Goal: Entertainment & Leisure: Participate in discussion

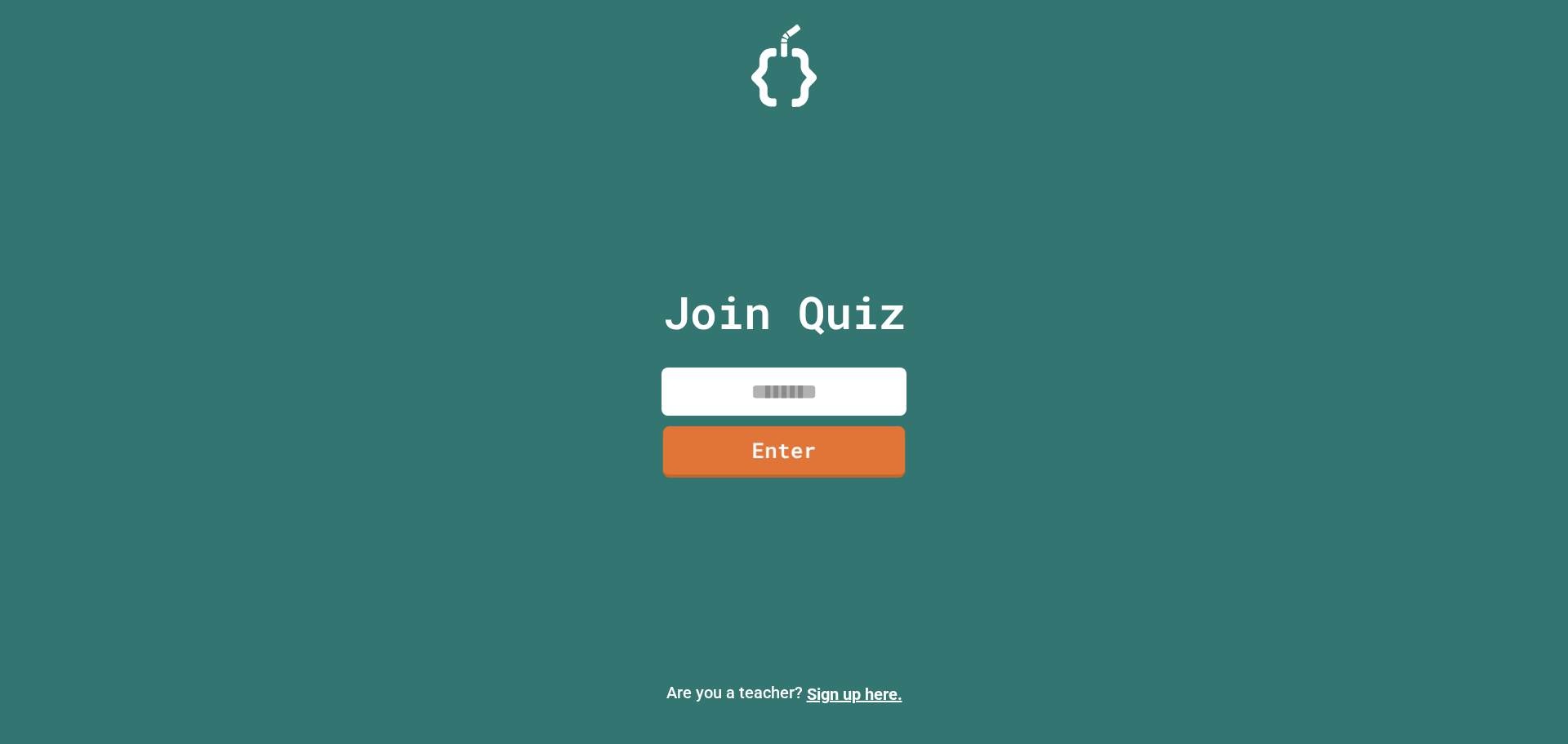
click at [784, 392] on input at bounding box center [783, 391] width 245 height 48
type input "********"
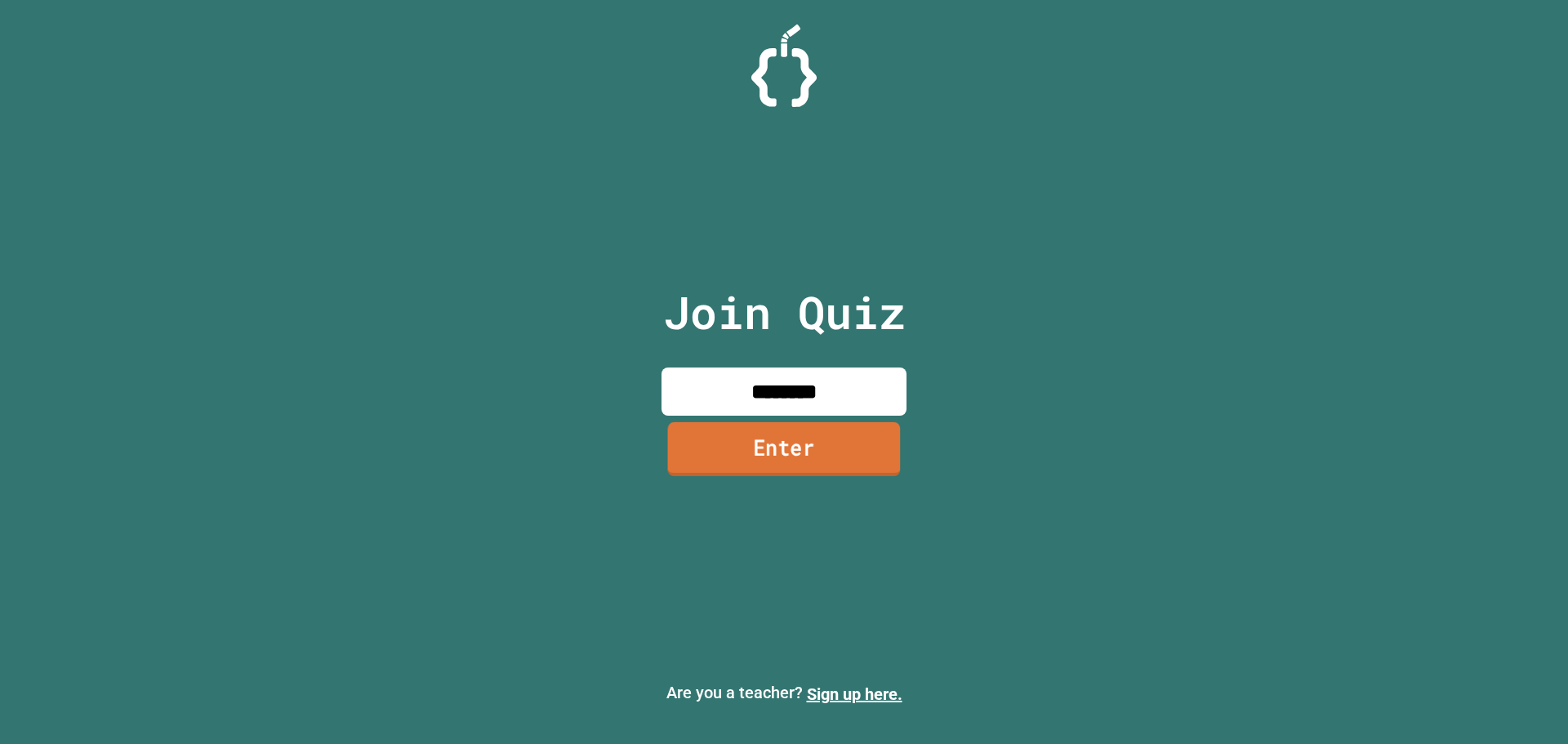
click at [762, 445] on link "Enter" at bounding box center [784, 448] width 233 height 54
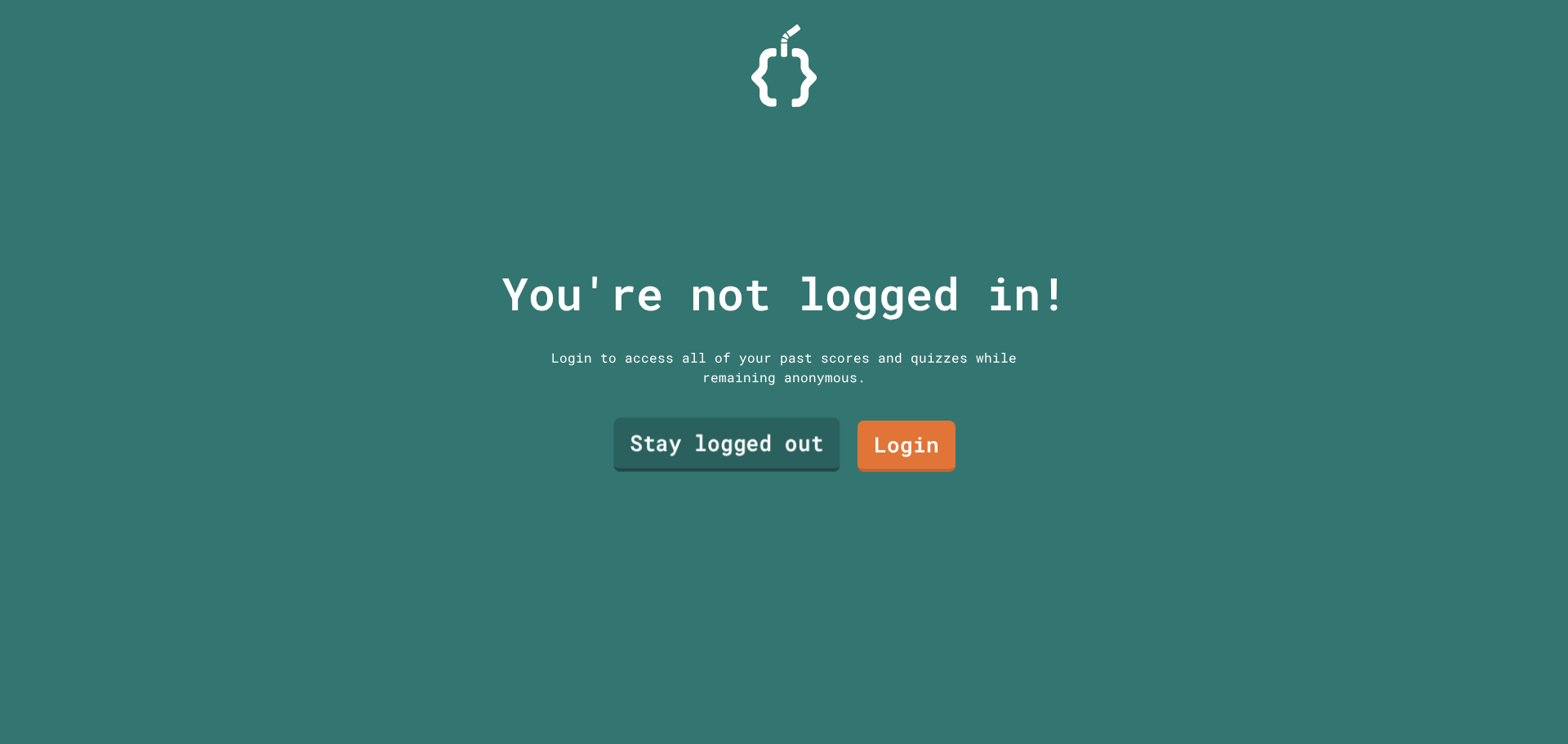
click at [780, 428] on link "Stay logged out" at bounding box center [726, 445] width 226 height 54
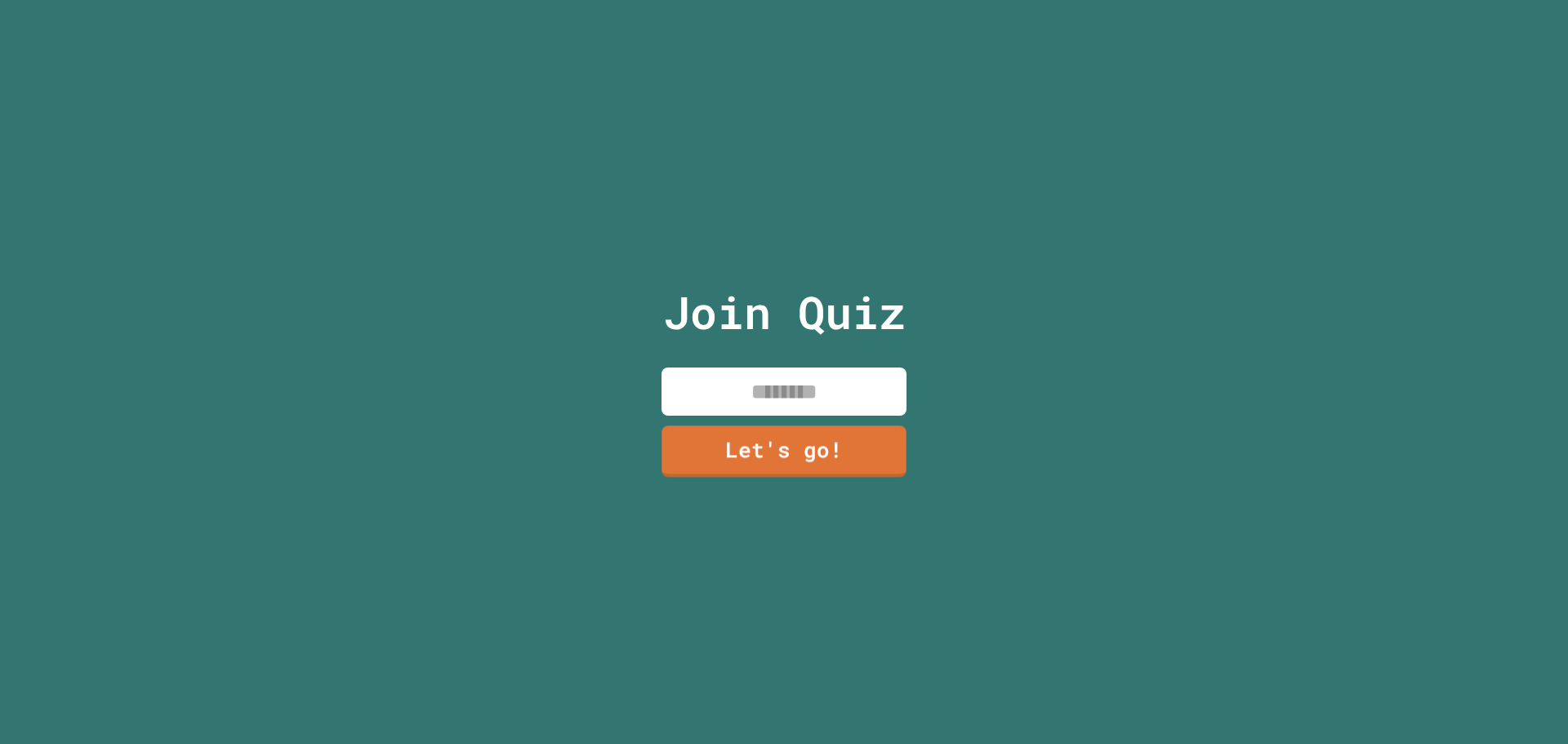
click at [764, 391] on input at bounding box center [783, 391] width 245 height 48
type input "*"
type input "*****"
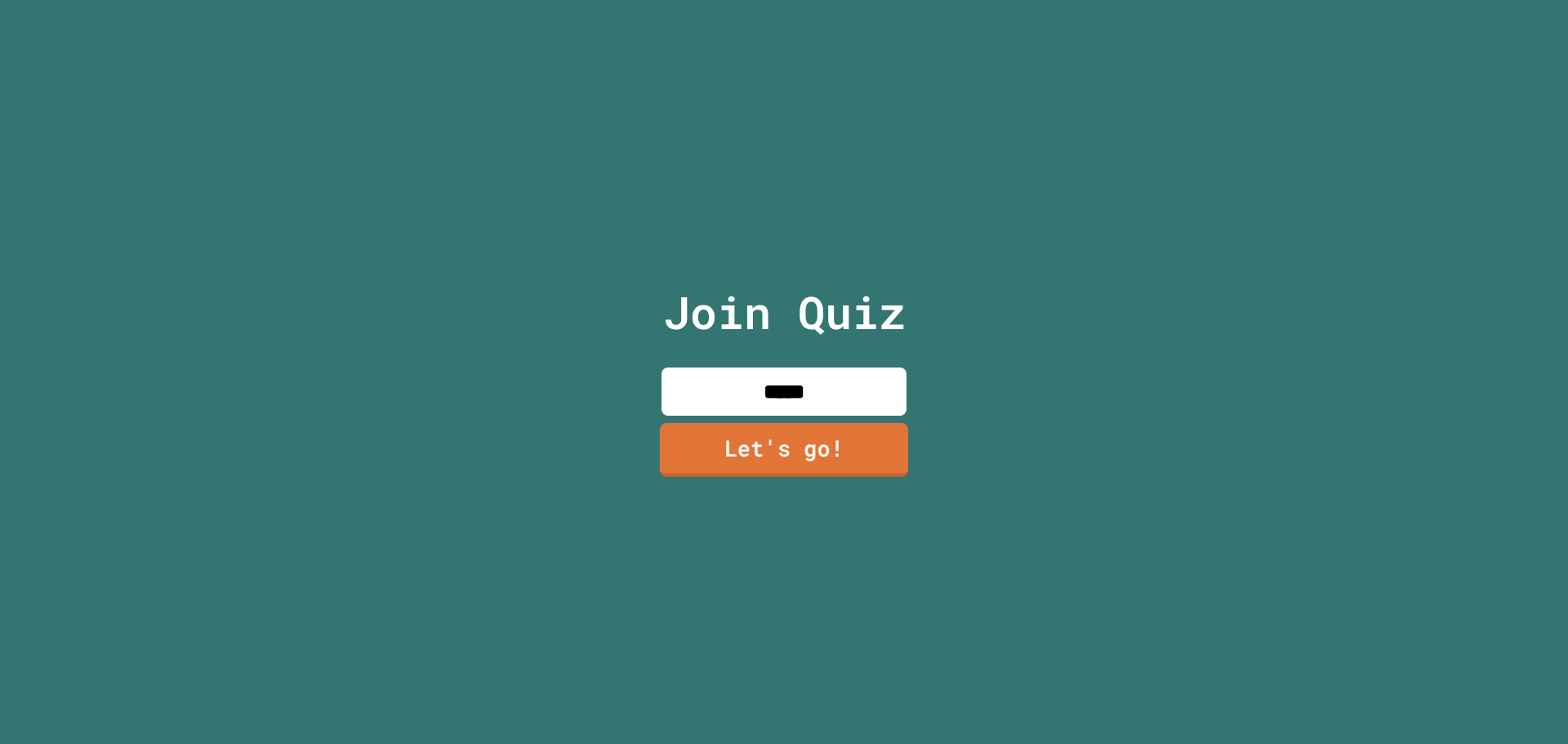
click at [742, 428] on link "Let's go!" at bounding box center [783, 449] width 248 height 54
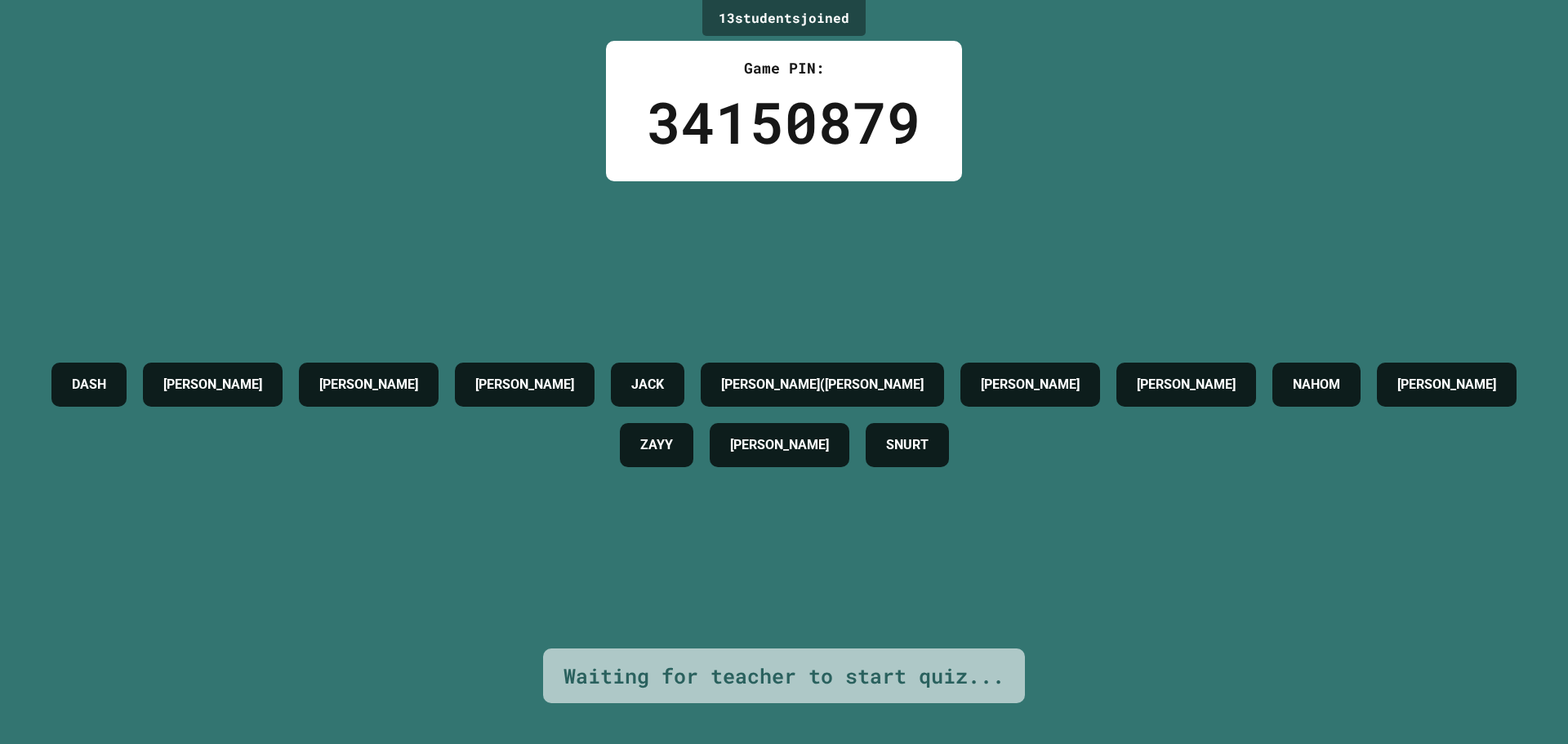
click at [510, 188] on div "[PERSON_NAME] [PERSON_NAME] [PERSON_NAME]([PERSON_NAME] [PERSON_NAME] F [PERSON…" at bounding box center [783, 415] width 1486 height 467
click at [525, 178] on div "13 student s joined Game PIN: 34150879 DASH [PERSON_NAME] [PERSON_NAME] [PERSON…" at bounding box center [784, 372] width 1568 height 744
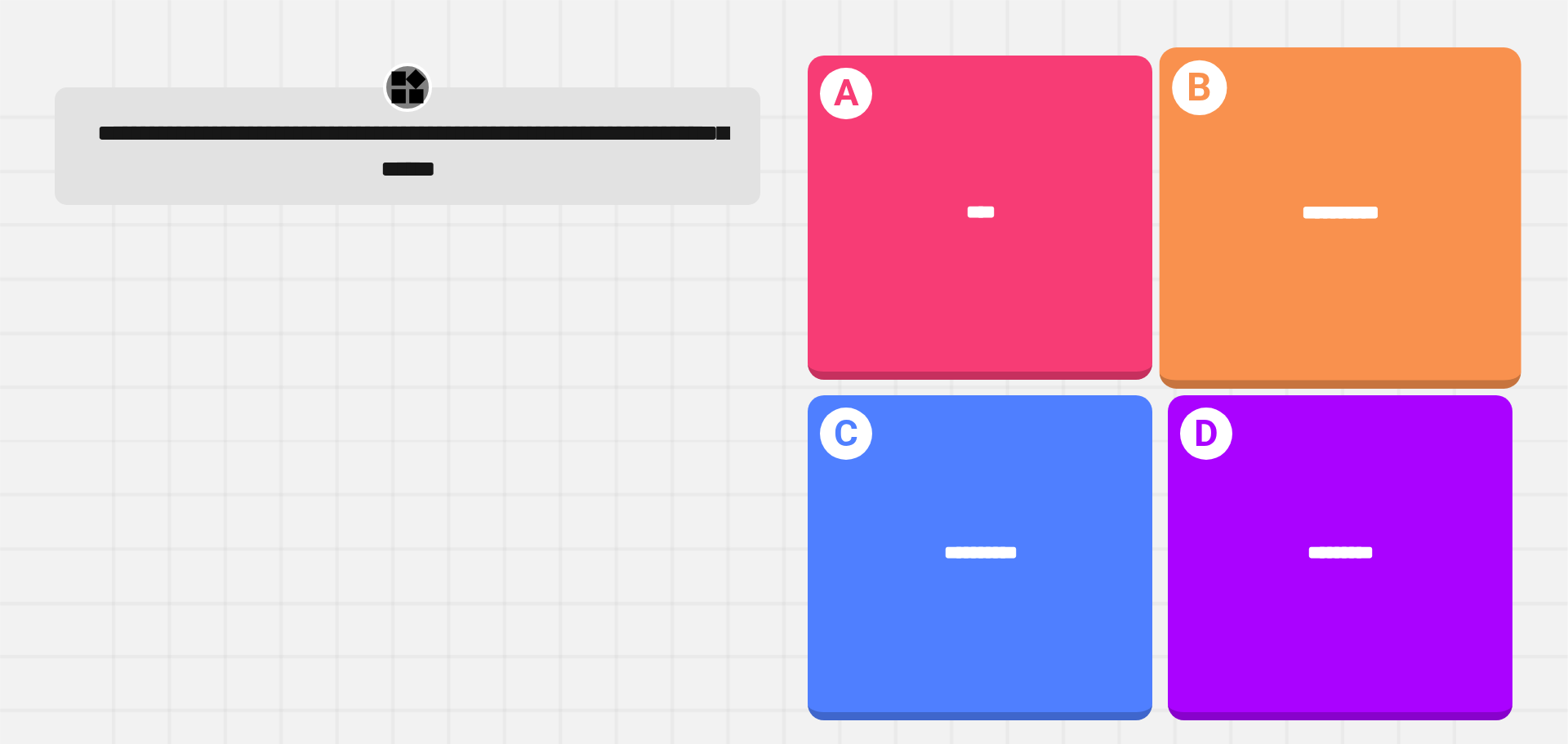
click at [1272, 186] on div "**********" at bounding box center [1340, 213] width 361 height 110
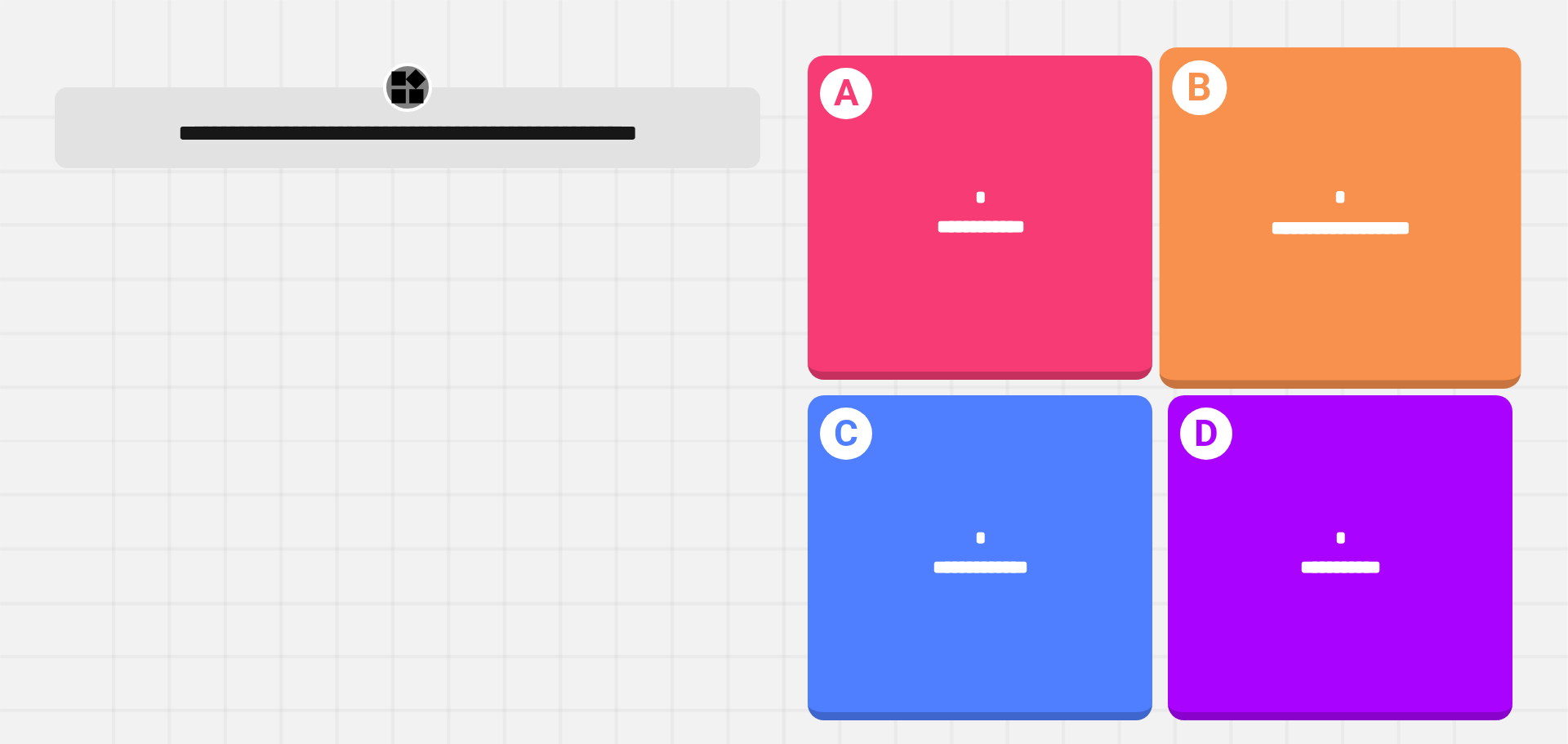
click at [1276, 196] on div "*" at bounding box center [1341, 198] width 282 height 30
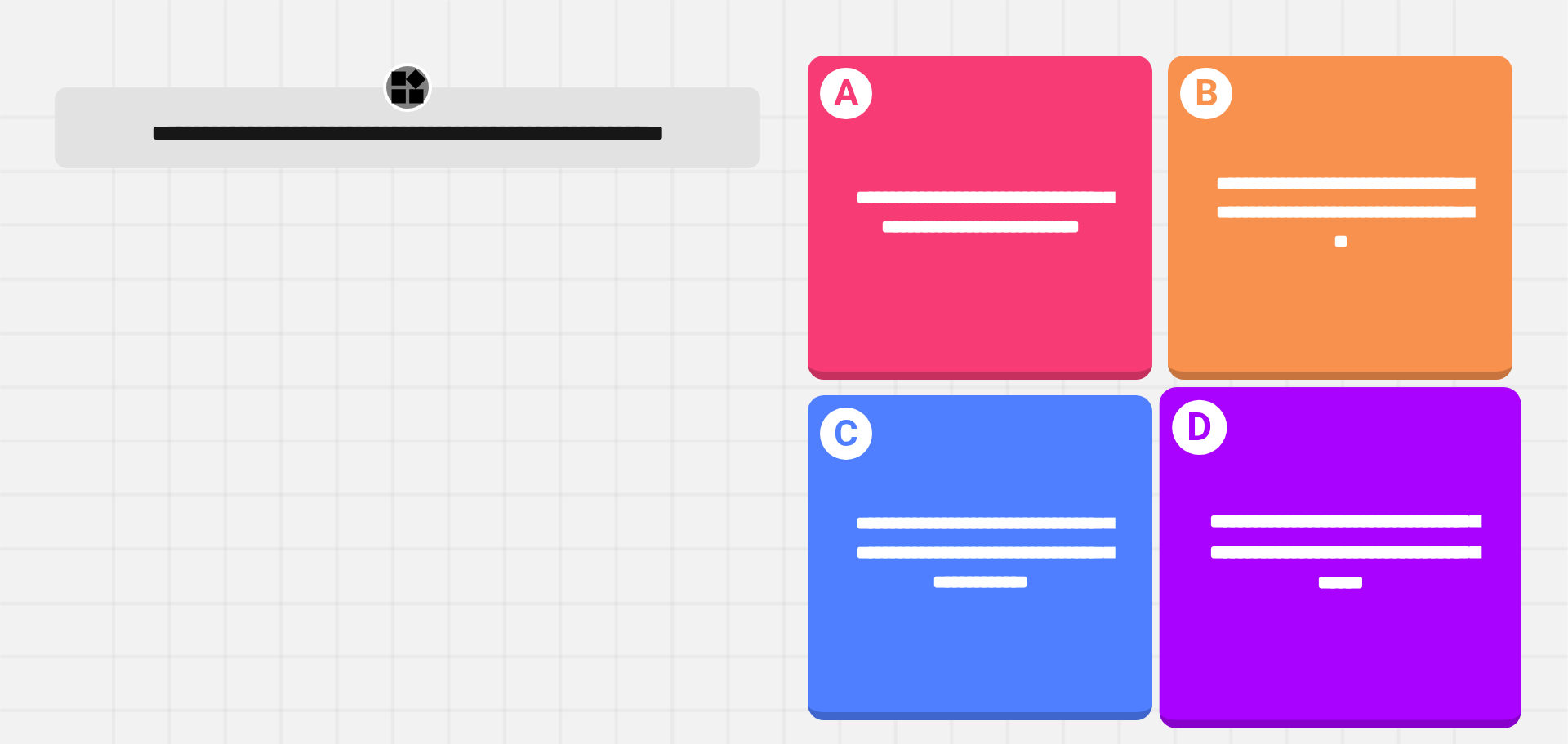
click at [1235, 512] on span "**********" at bounding box center [1344, 552] width 271 height 81
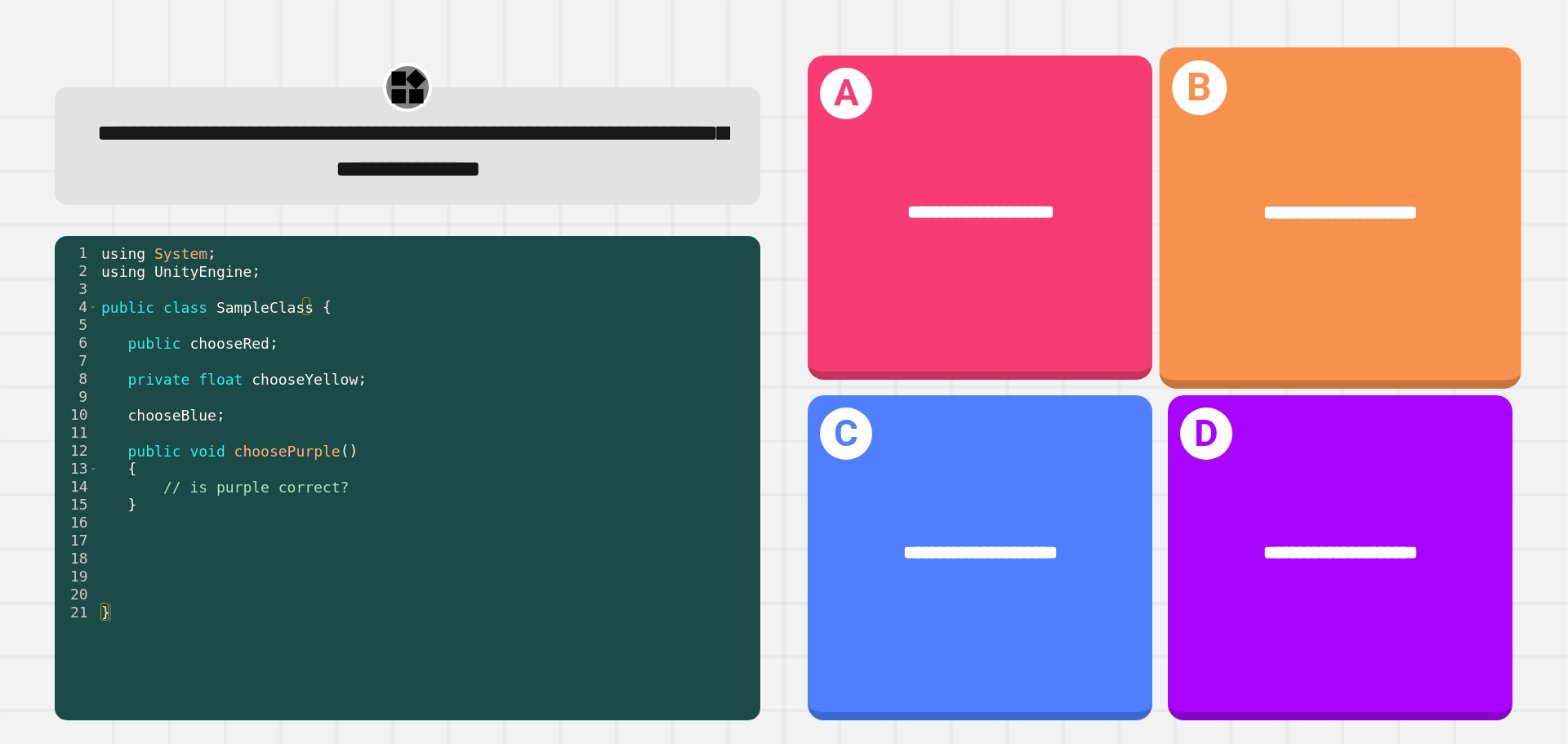
click at [1335, 219] on span "**********" at bounding box center [1340, 212] width 155 height 20
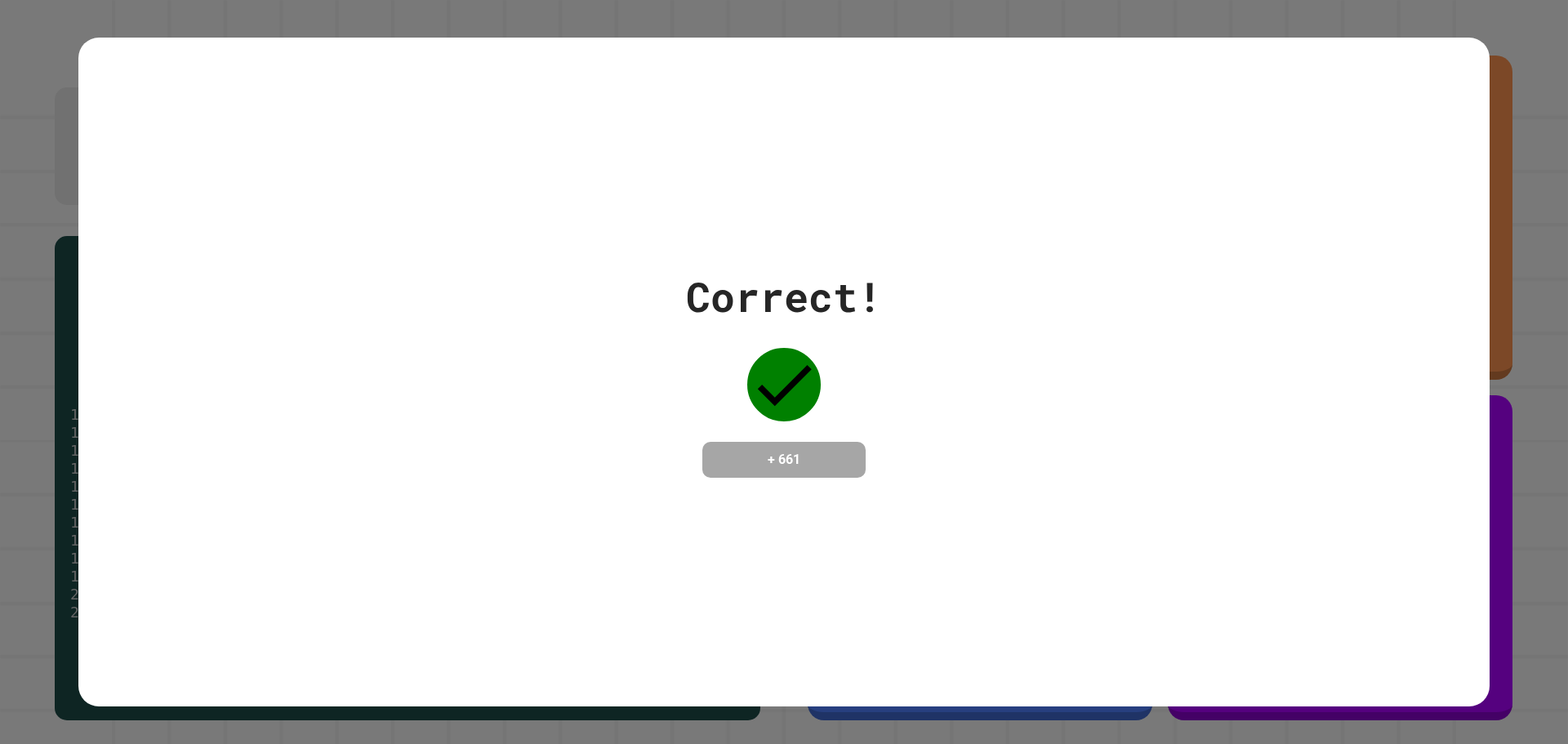
click at [870, 328] on div "Correct! + 661" at bounding box center [783, 372] width 196 height 212
click at [820, 371] on div "Correct! + 661" at bounding box center [783, 372] width 196 height 212
drag, startPoint x: 747, startPoint y: 356, endPoint x: 807, endPoint y: 391, distance: 69.5
click at [807, 391] on icon at bounding box center [783, 384] width 73 height 73
click at [769, 359] on icon at bounding box center [783, 384] width 73 height 73
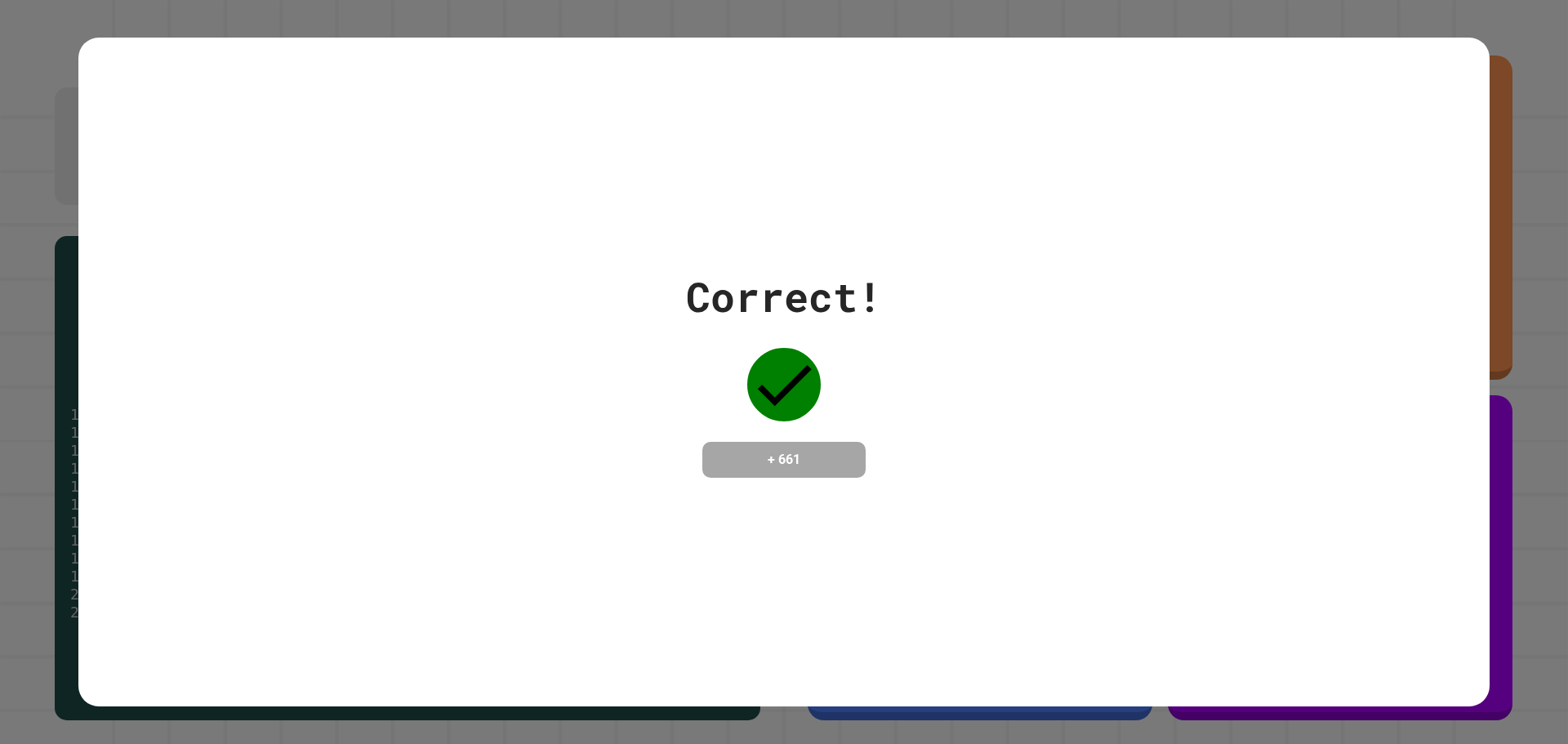
drag, startPoint x: 788, startPoint y: 372, endPoint x: 794, endPoint y: 378, distance: 8.5
click at [791, 376] on icon at bounding box center [783, 384] width 73 height 73
click at [807, 397] on icon at bounding box center [783, 384] width 73 height 73
click at [768, 353] on icon at bounding box center [783, 384] width 73 height 73
click at [800, 386] on icon at bounding box center [783, 384] width 73 height 73
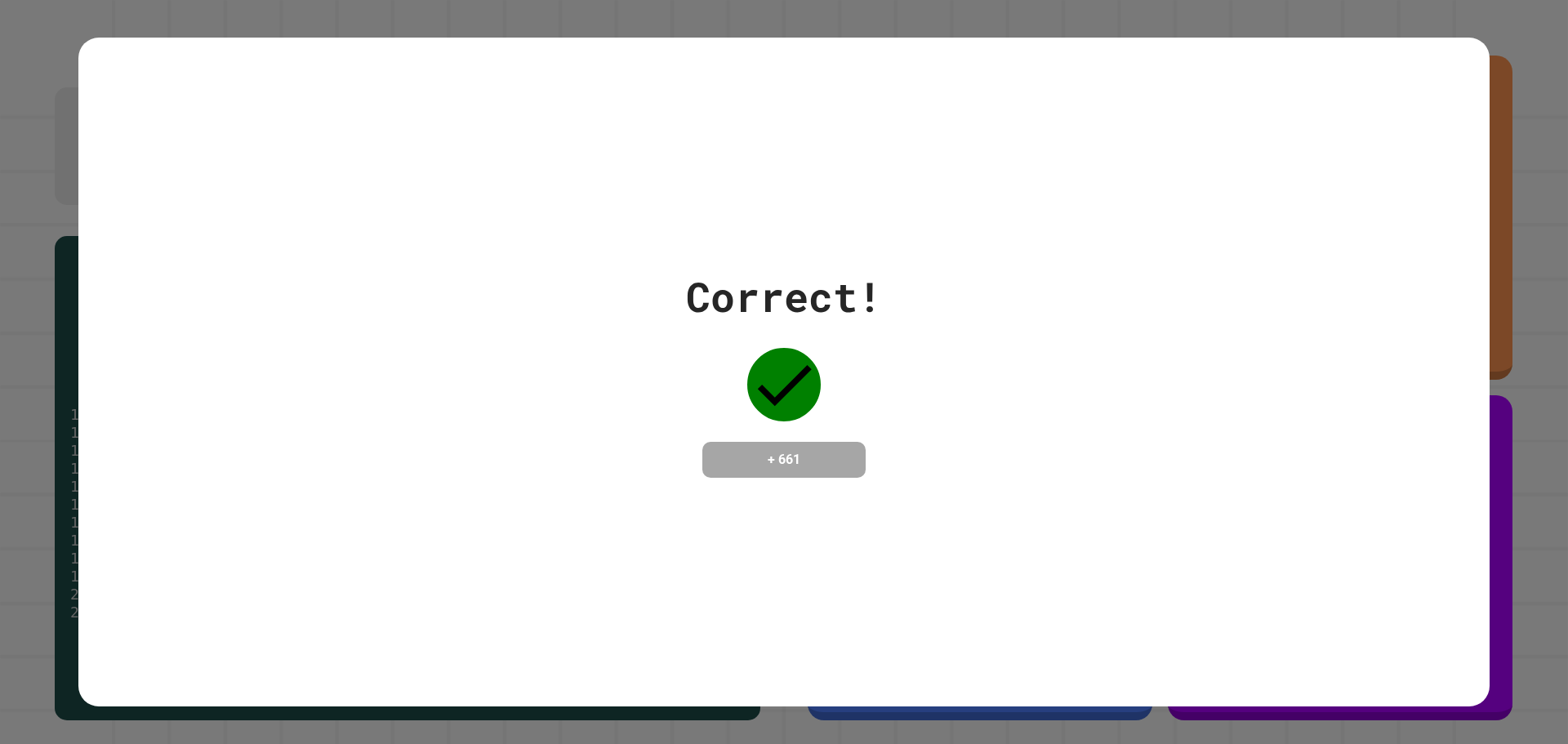
click at [800, 389] on icon at bounding box center [783, 384] width 73 height 73
click at [781, 359] on icon at bounding box center [783, 384] width 73 height 73
click at [766, 353] on icon at bounding box center [783, 384] width 73 height 73
drag, startPoint x: 755, startPoint y: 357, endPoint x: 768, endPoint y: 371, distance: 19.1
click at [757, 359] on icon at bounding box center [783, 384] width 73 height 73
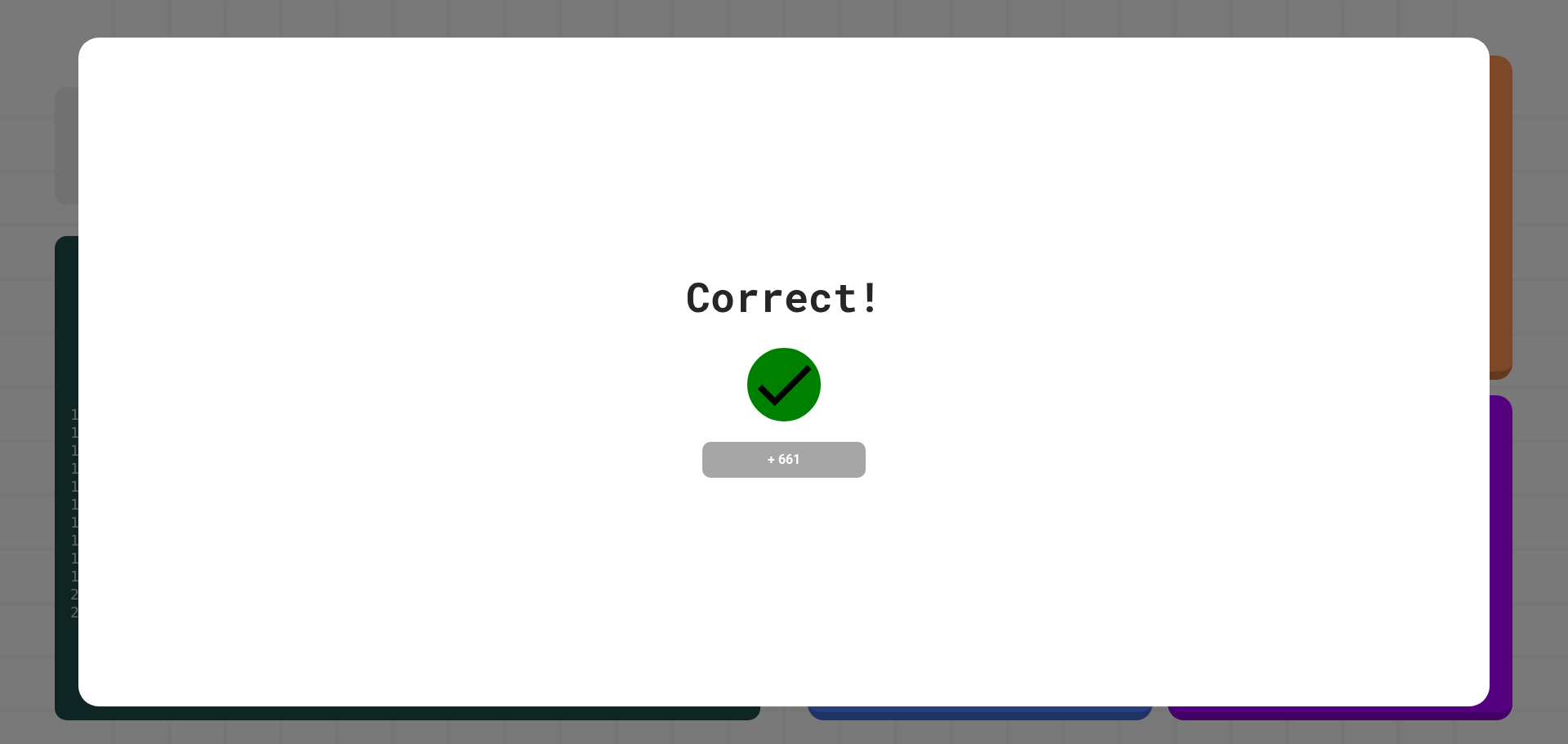
click at [796, 385] on icon at bounding box center [783, 384] width 73 height 73
click at [787, 384] on icon at bounding box center [783, 384] width 73 height 73
click at [822, 381] on div "Correct! + 661" at bounding box center [783, 372] width 196 height 212
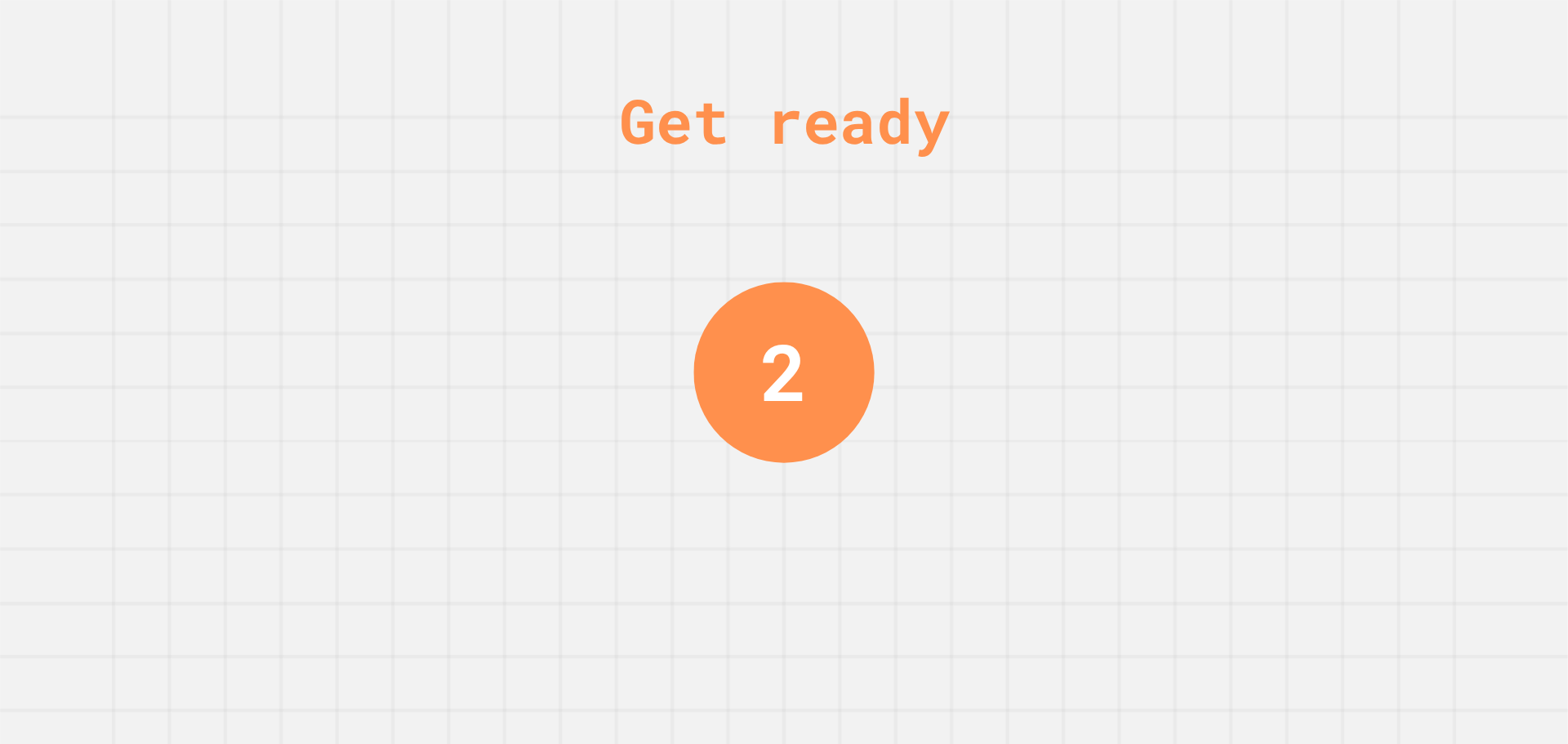
click at [800, 371] on div "2" at bounding box center [783, 372] width 48 height 118
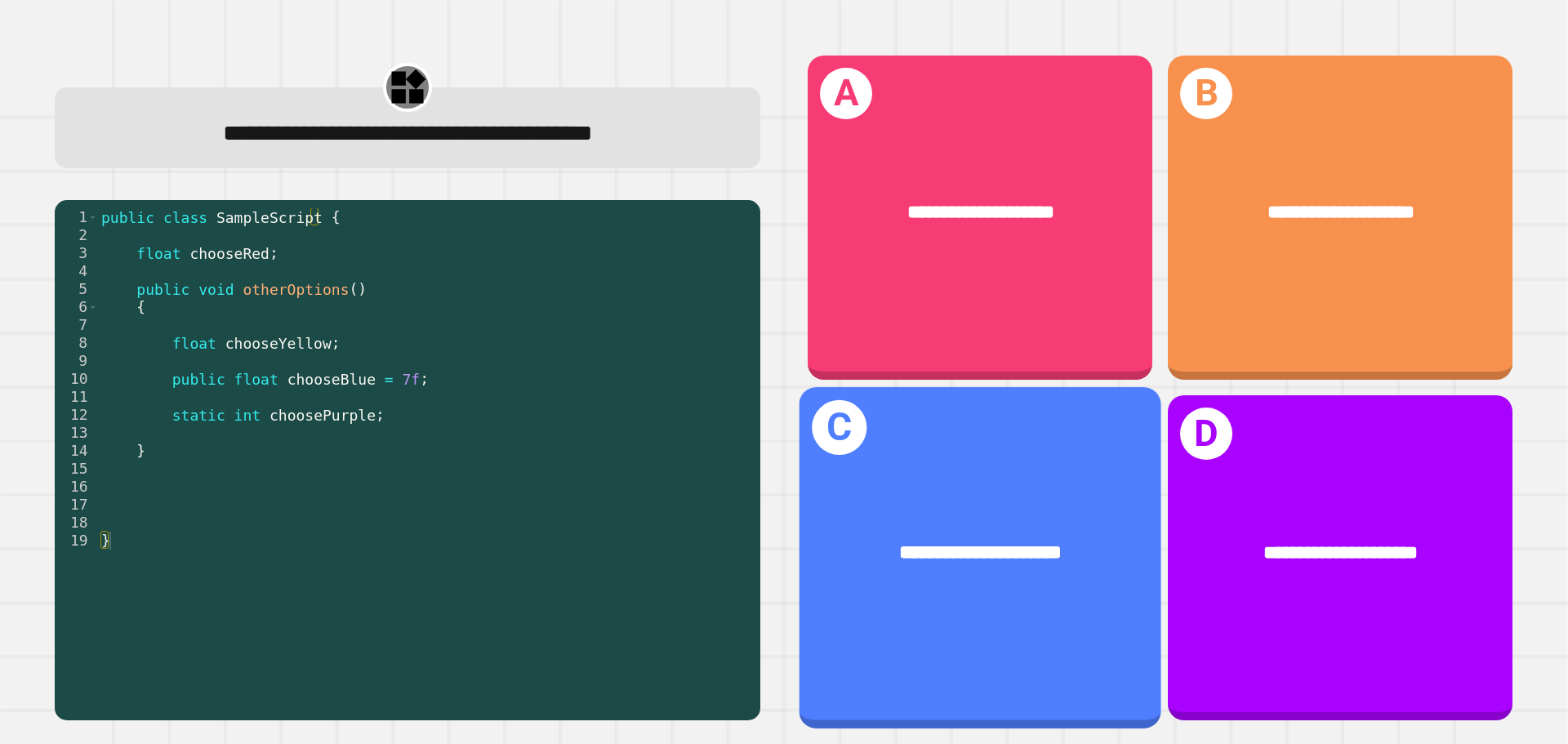
click at [917, 503] on div "**********" at bounding box center [980, 553] width 361 height 110
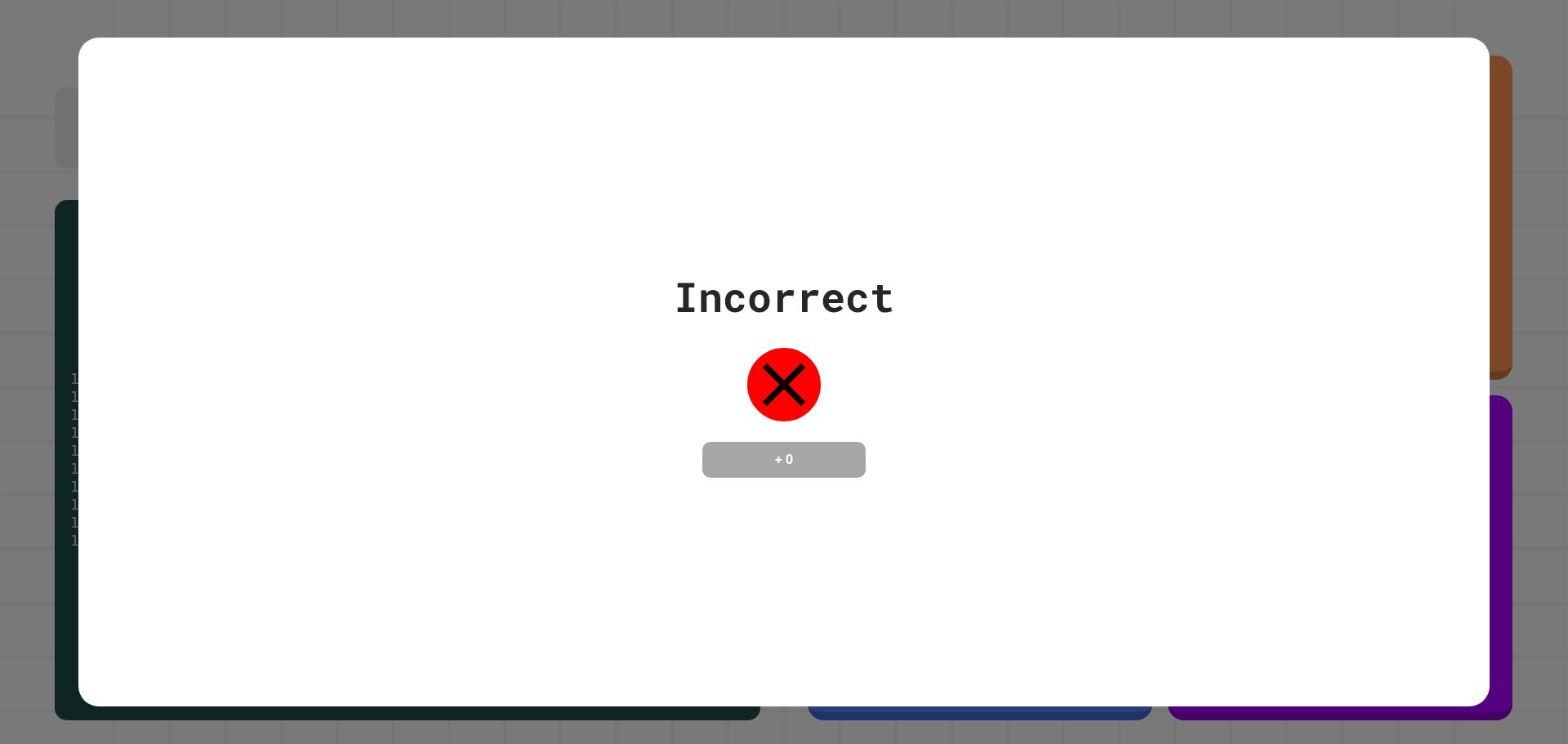
click at [1125, 199] on div "Incorrect + 0" at bounding box center [784, 372] width 1411 height 670
drag, startPoint x: 970, startPoint y: 314, endPoint x: 890, endPoint y: 293, distance: 82.7
click at [891, 294] on div "Incorrect + 0" at bounding box center [784, 372] width 1411 height 212
click at [1349, 155] on div "Incorrect + 0" at bounding box center [784, 372] width 1411 height 670
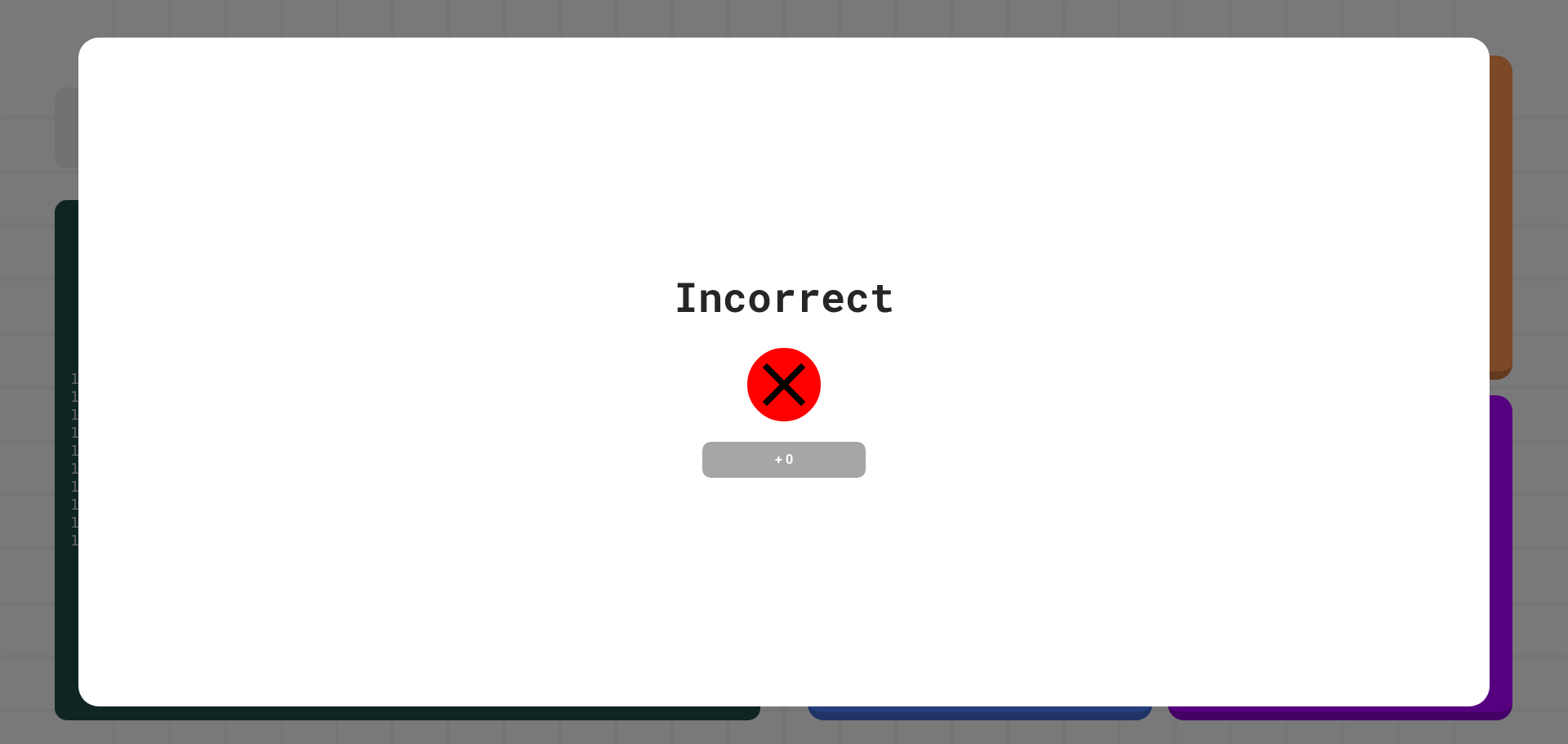
click at [1346, 149] on div "Incorrect + 0" at bounding box center [784, 372] width 1411 height 670
click at [1333, 145] on div "Incorrect + 0" at bounding box center [784, 372] width 1411 height 670
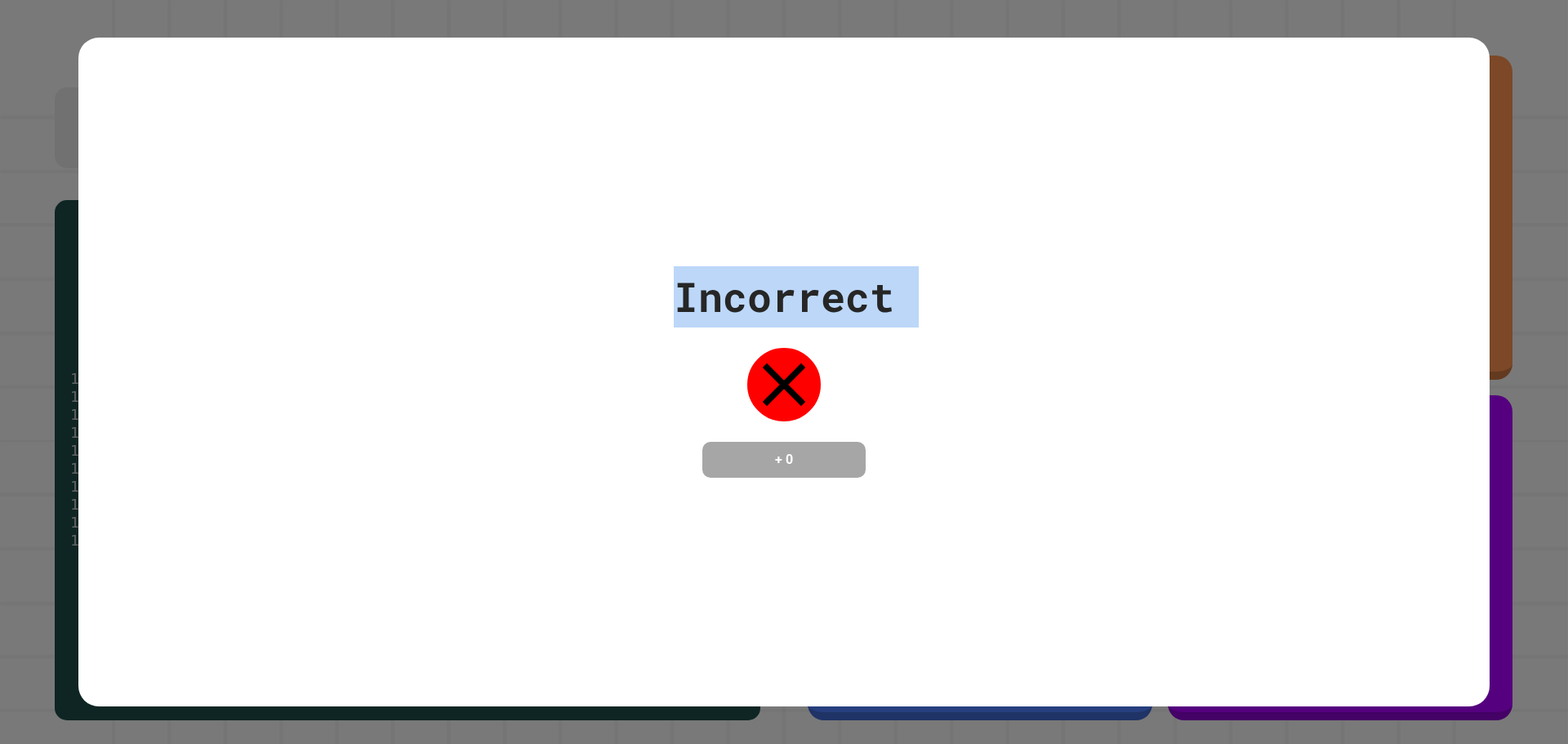
click at [1332, 144] on div "Incorrect + 0" at bounding box center [784, 372] width 1411 height 670
click at [1331, 143] on div "Incorrect + 0" at bounding box center [784, 372] width 1411 height 670
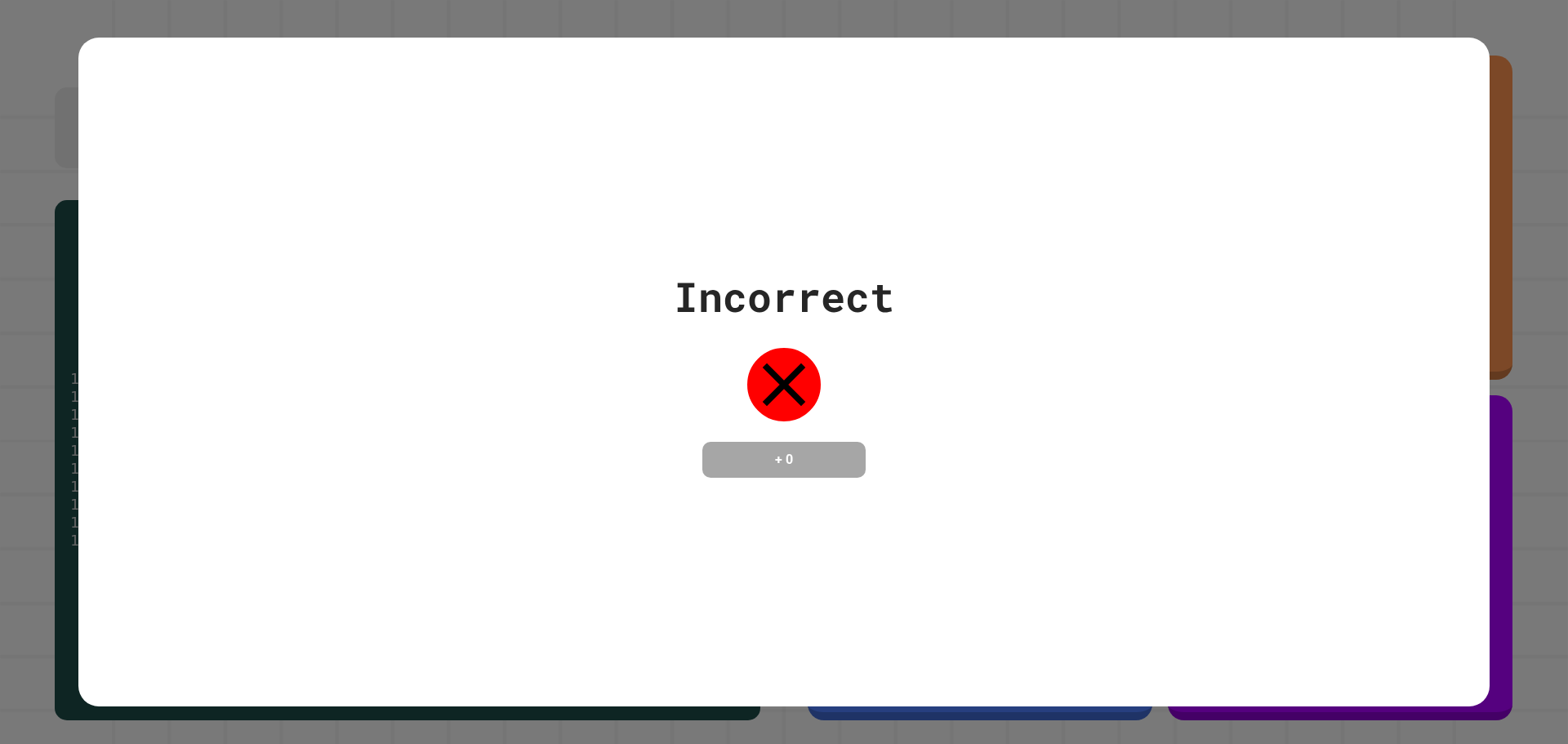
click at [1331, 143] on div "Incorrect + 0" at bounding box center [784, 372] width 1411 height 670
click at [1328, 144] on div "Incorrect + 0" at bounding box center [784, 372] width 1411 height 670
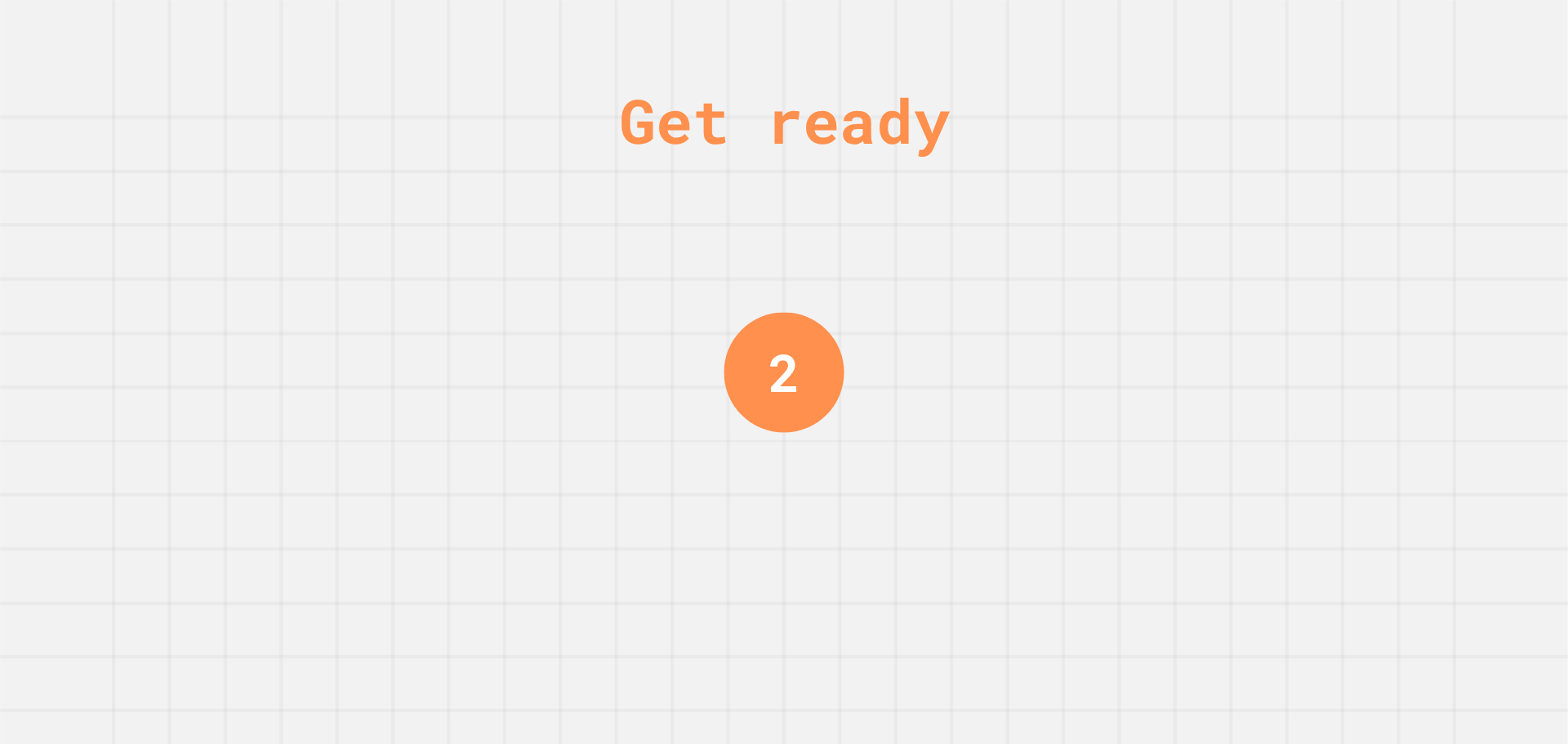
click at [798, 227] on div "Get ready 2" at bounding box center [784, 372] width 123 height 744
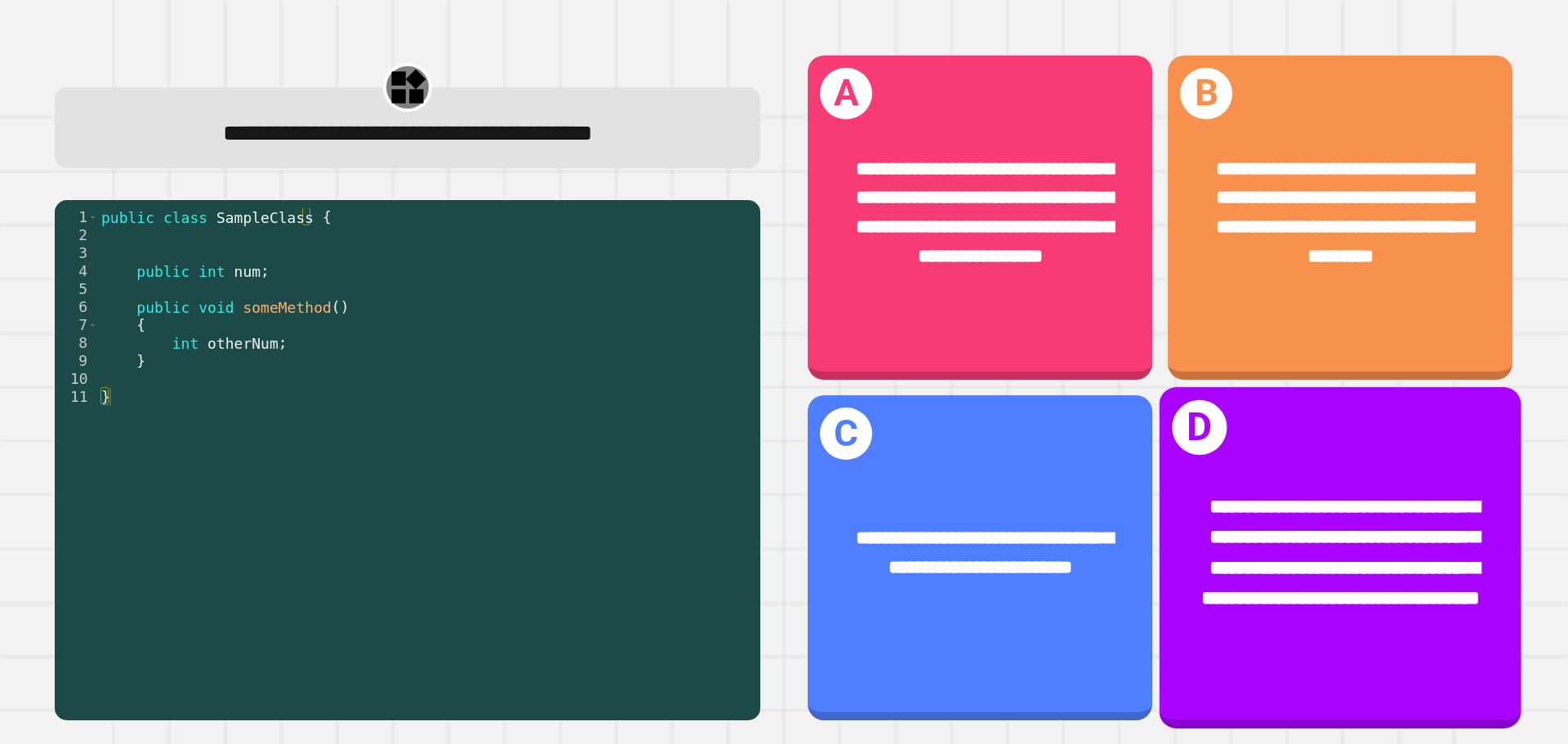
click at [1239, 506] on div "**********" at bounding box center [1341, 554] width 282 height 123
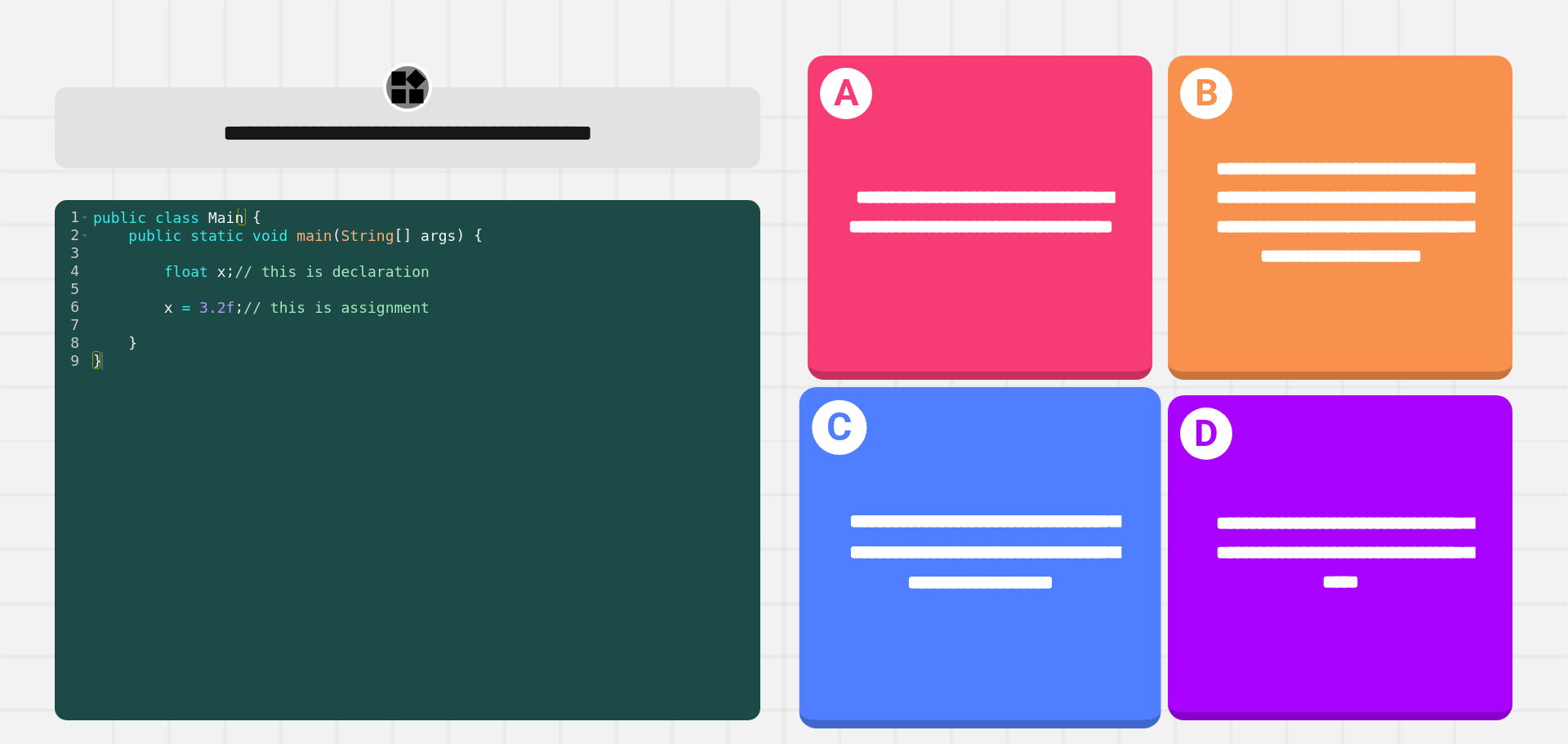
click at [996, 550] on span "**********" at bounding box center [984, 552] width 271 height 81
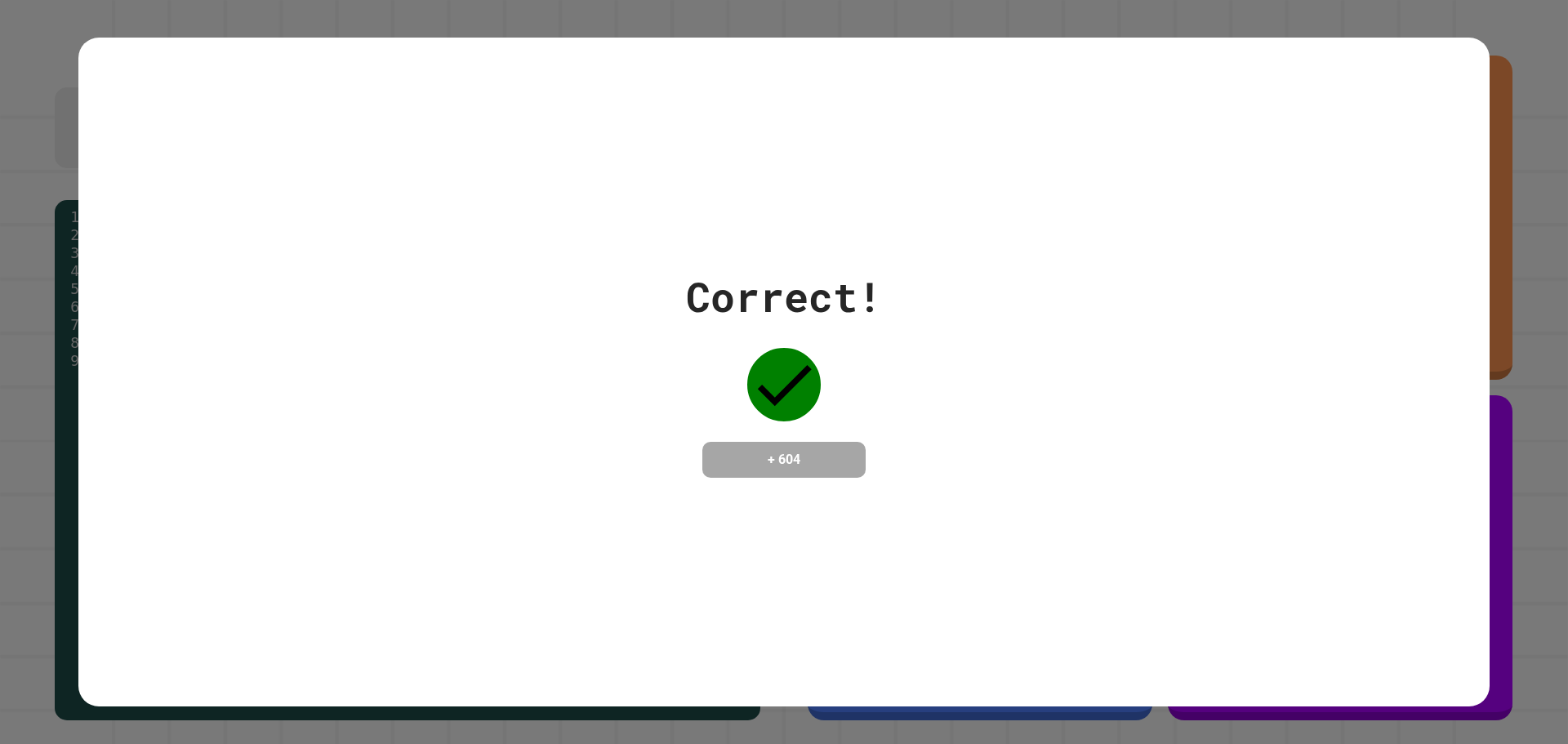
click at [717, 442] on div "+ 604" at bounding box center [783, 460] width 163 height 36
